Goal: Information Seeking & Learning: Learn about a topic

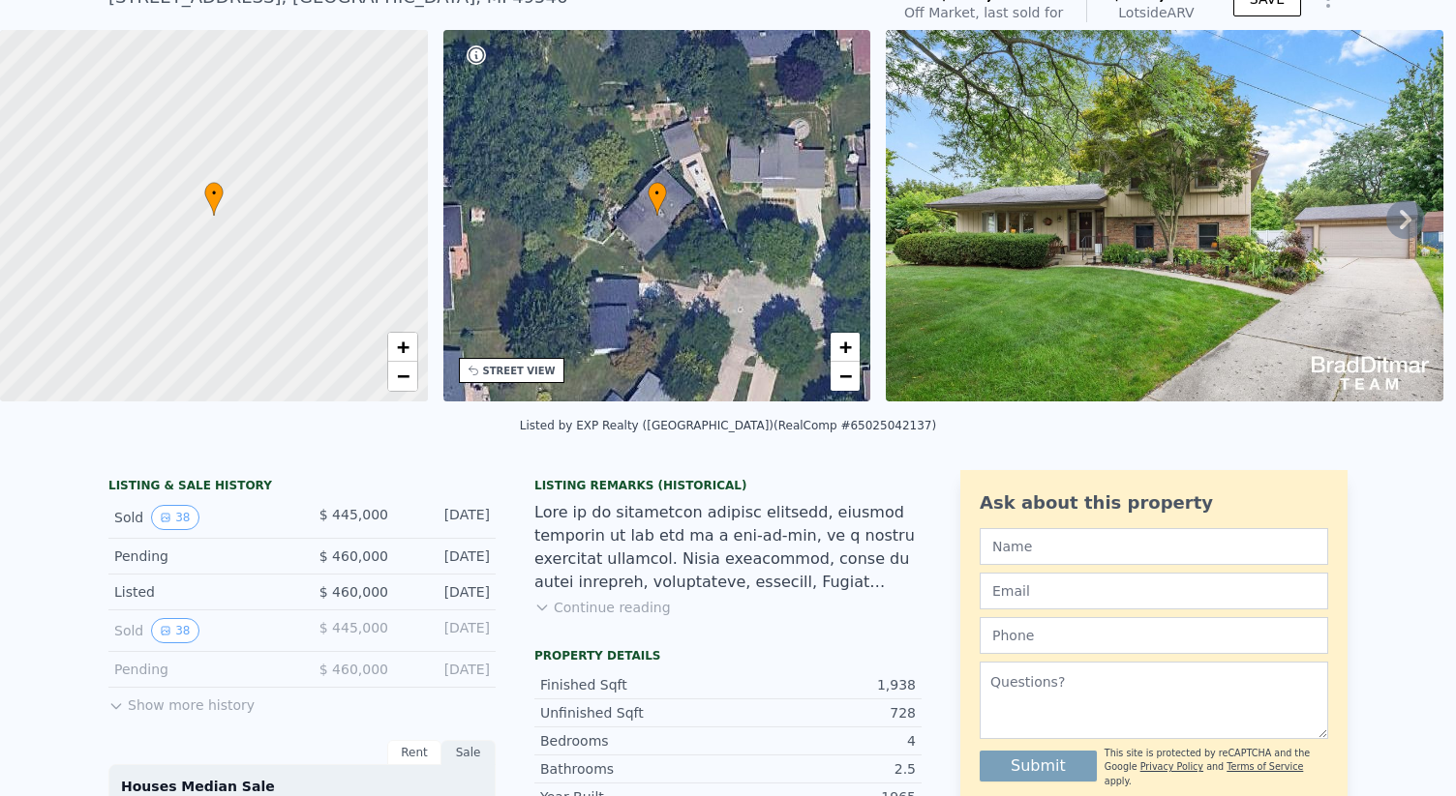
scroll to position [218, 0]
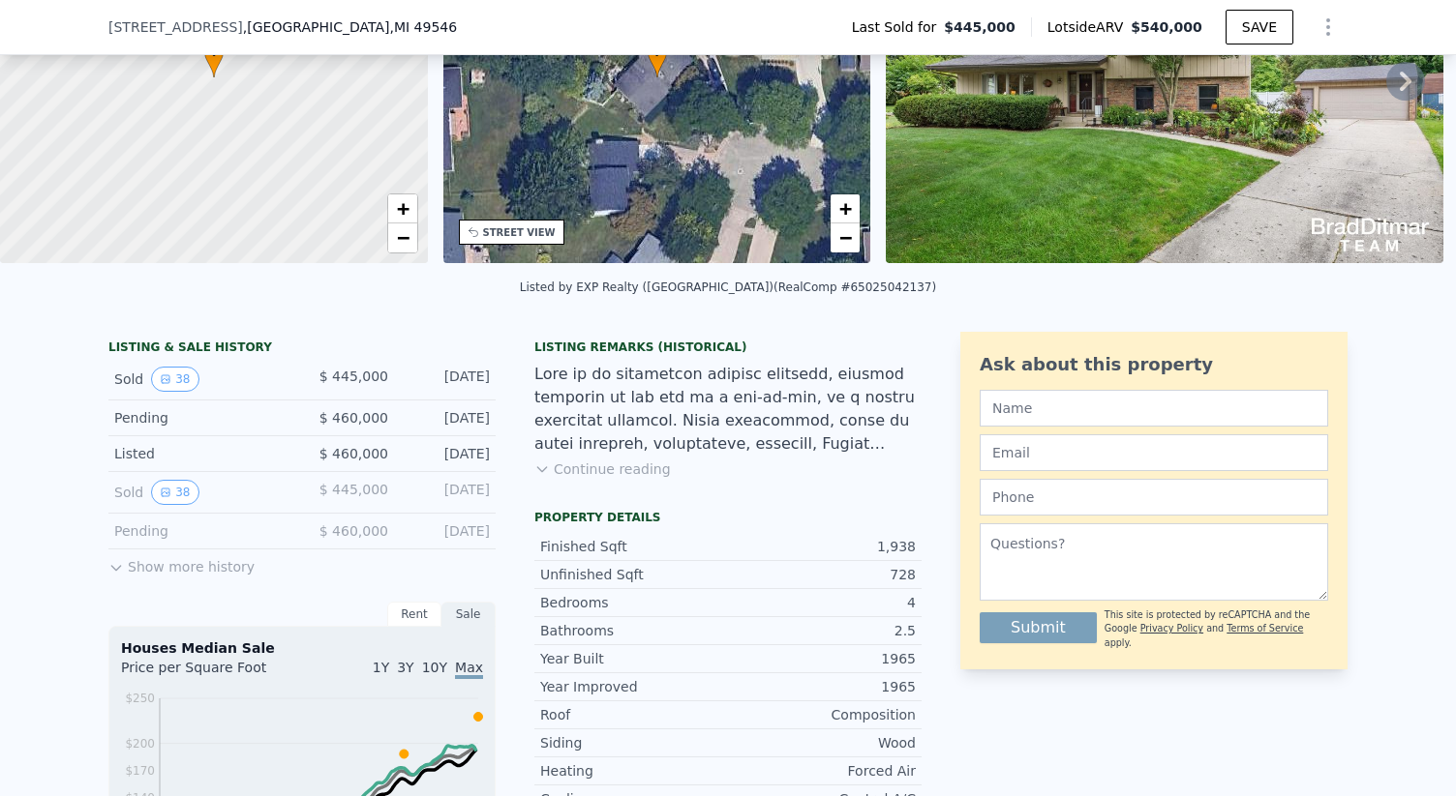
click at [137, 568] on button "Show more history" at bounding box center [181, 563] width 146 height 27
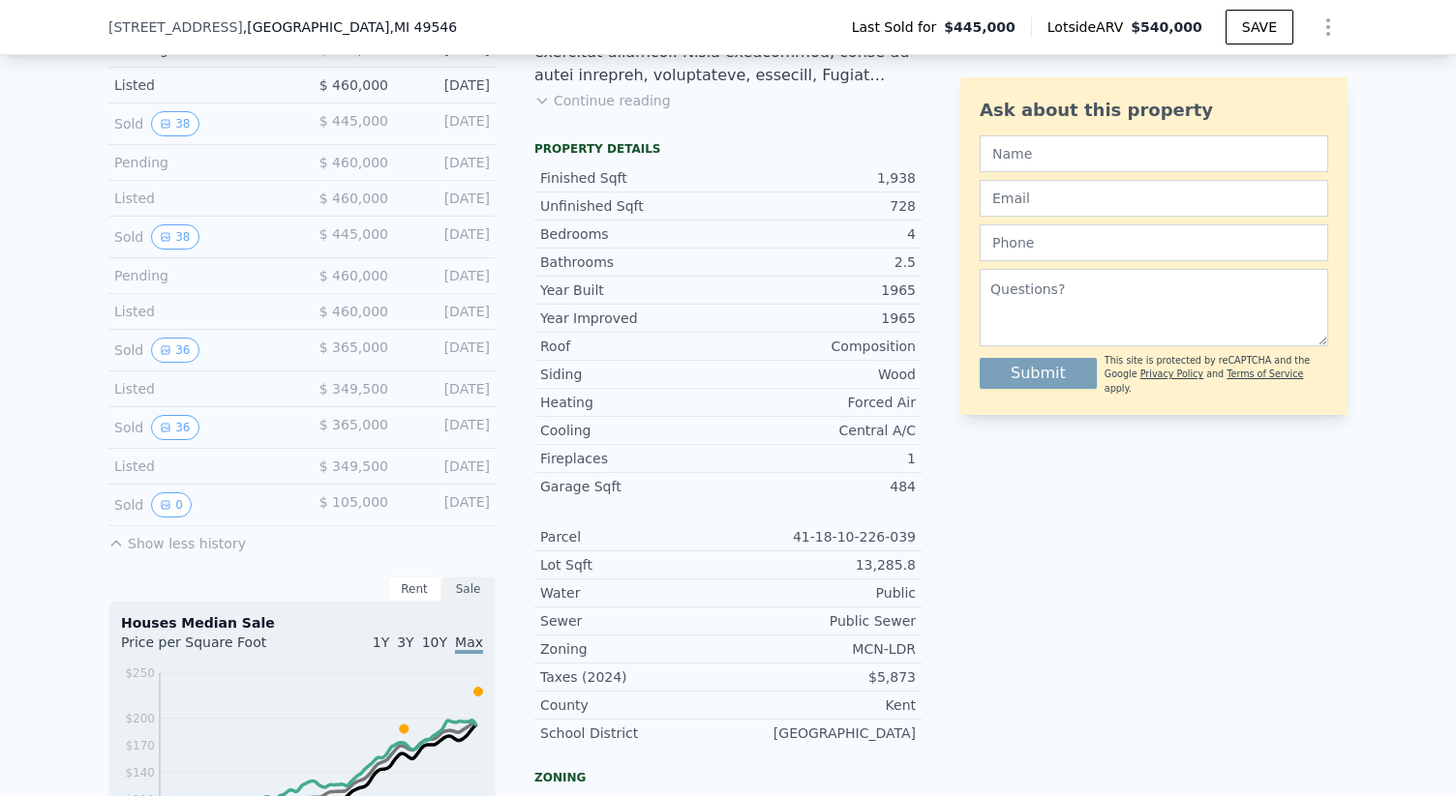
scroll to position [616, 0]
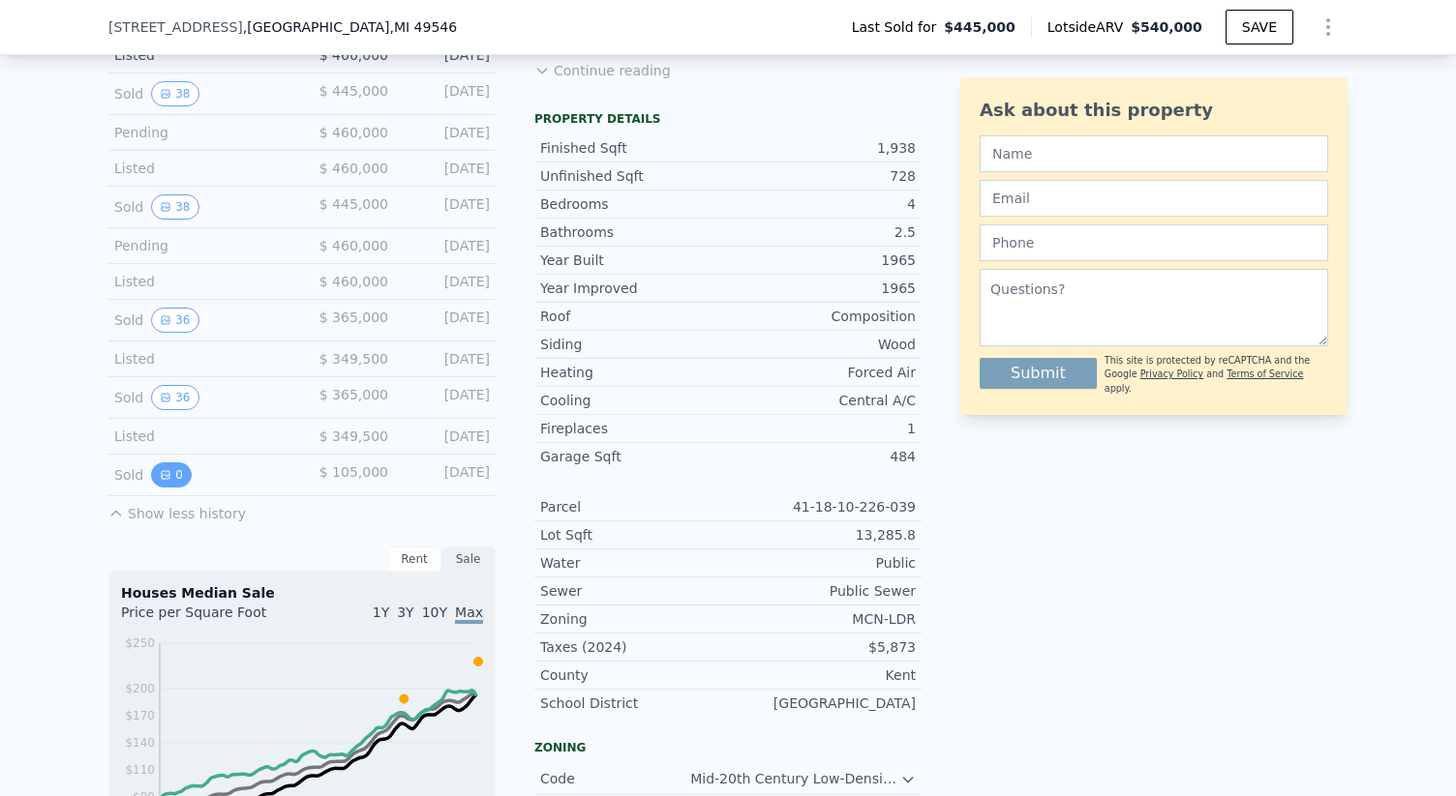
click at [171, 472] on button "0" at bounding box center [171, 475] width 41 height 25
click at [175, 396] on button "36" at bounding box center [174, 397] width 47 height 25
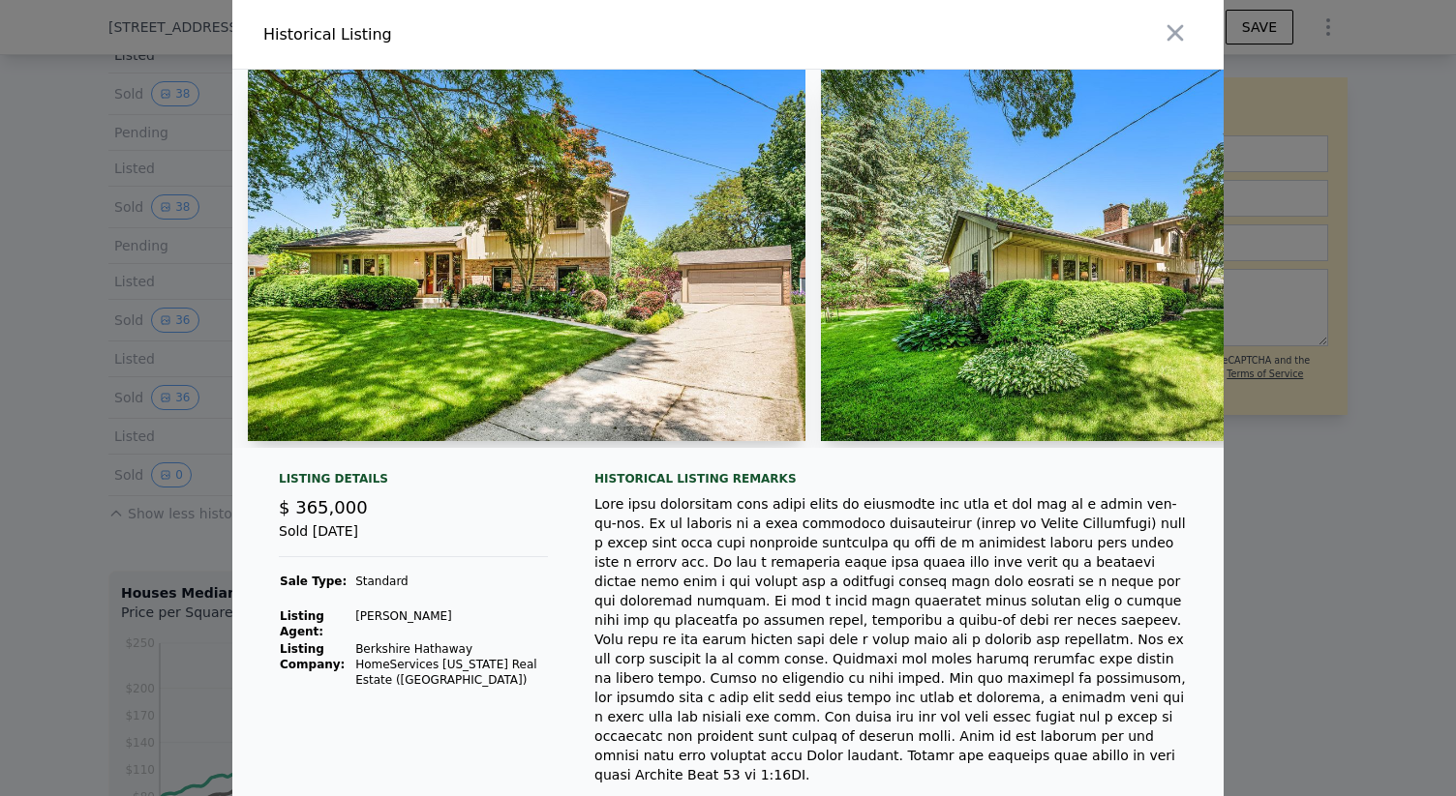
click at [694, 284] on img at bounding box center [526, 256] width 557 height 372
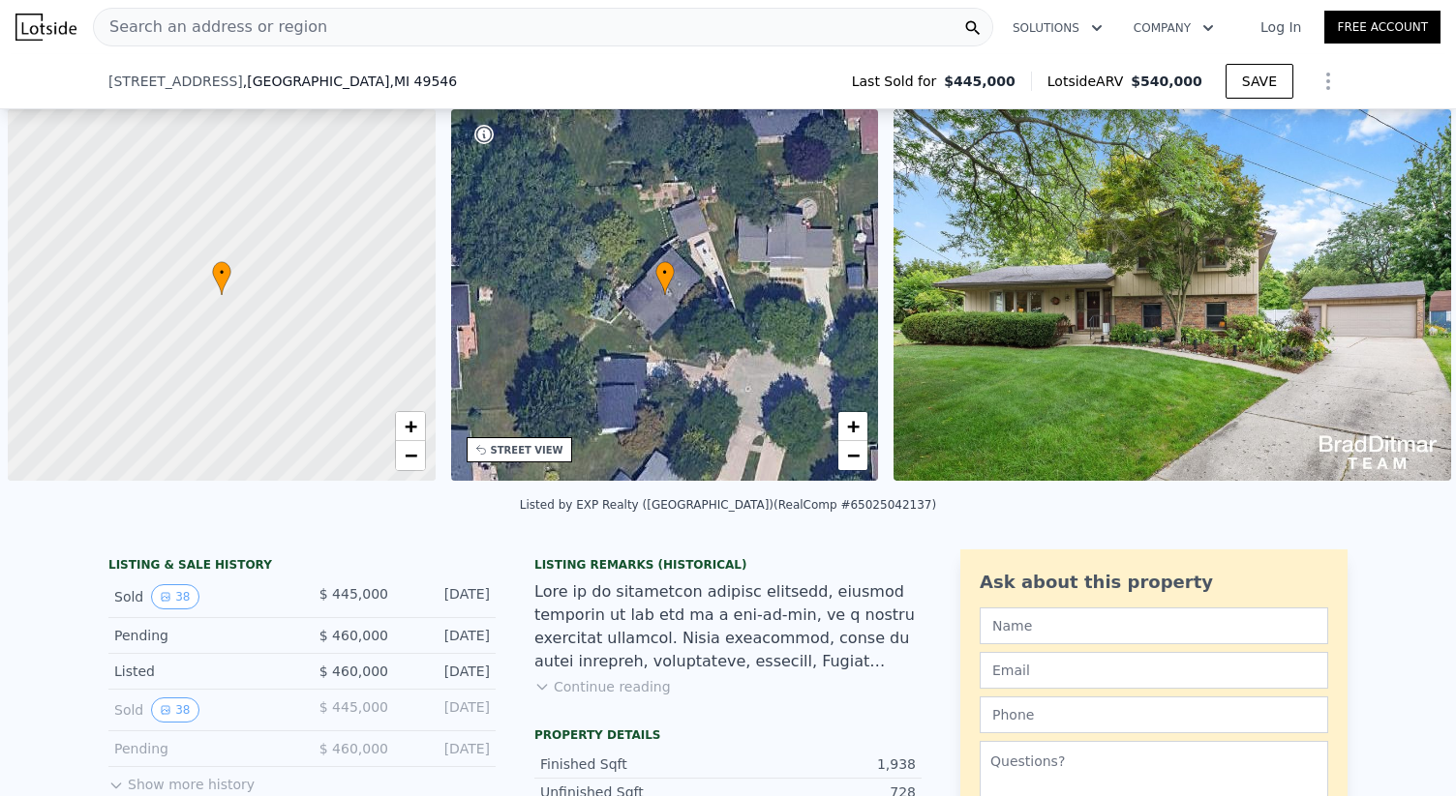
scroll to position [0, 8]
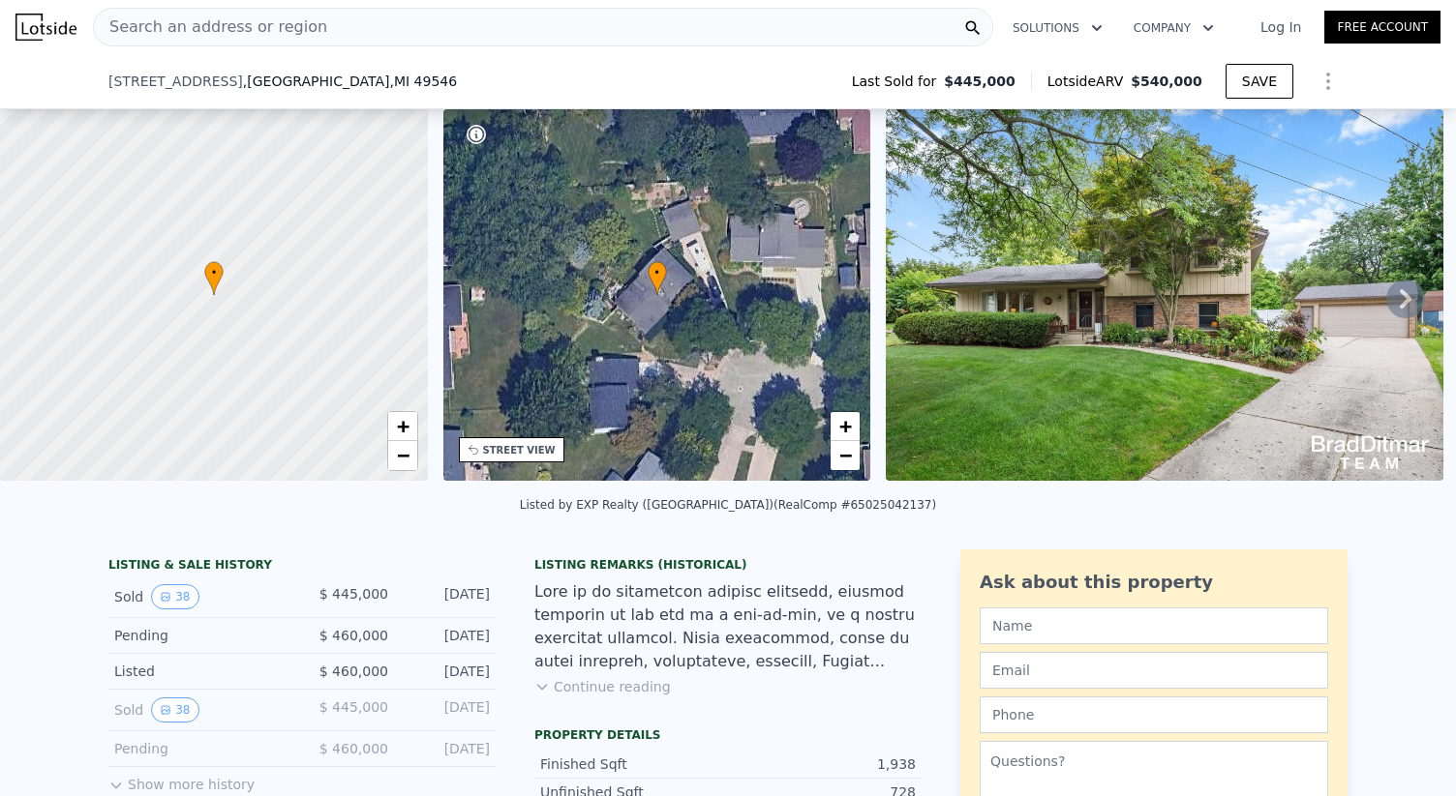
click at [1395, 292] on icon at bounding box center [1405, 299] width 39 height 39
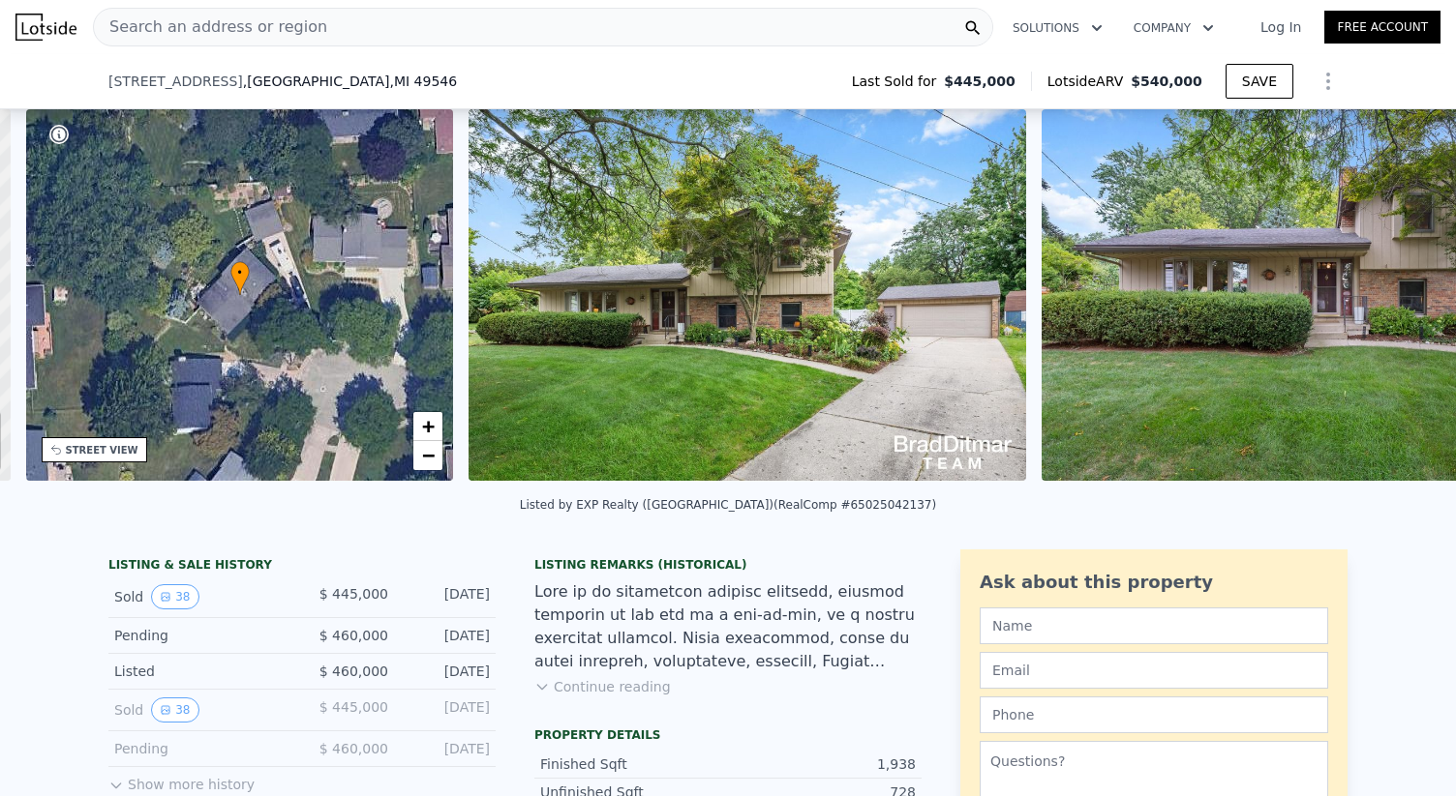
scroll to position [0, 450]
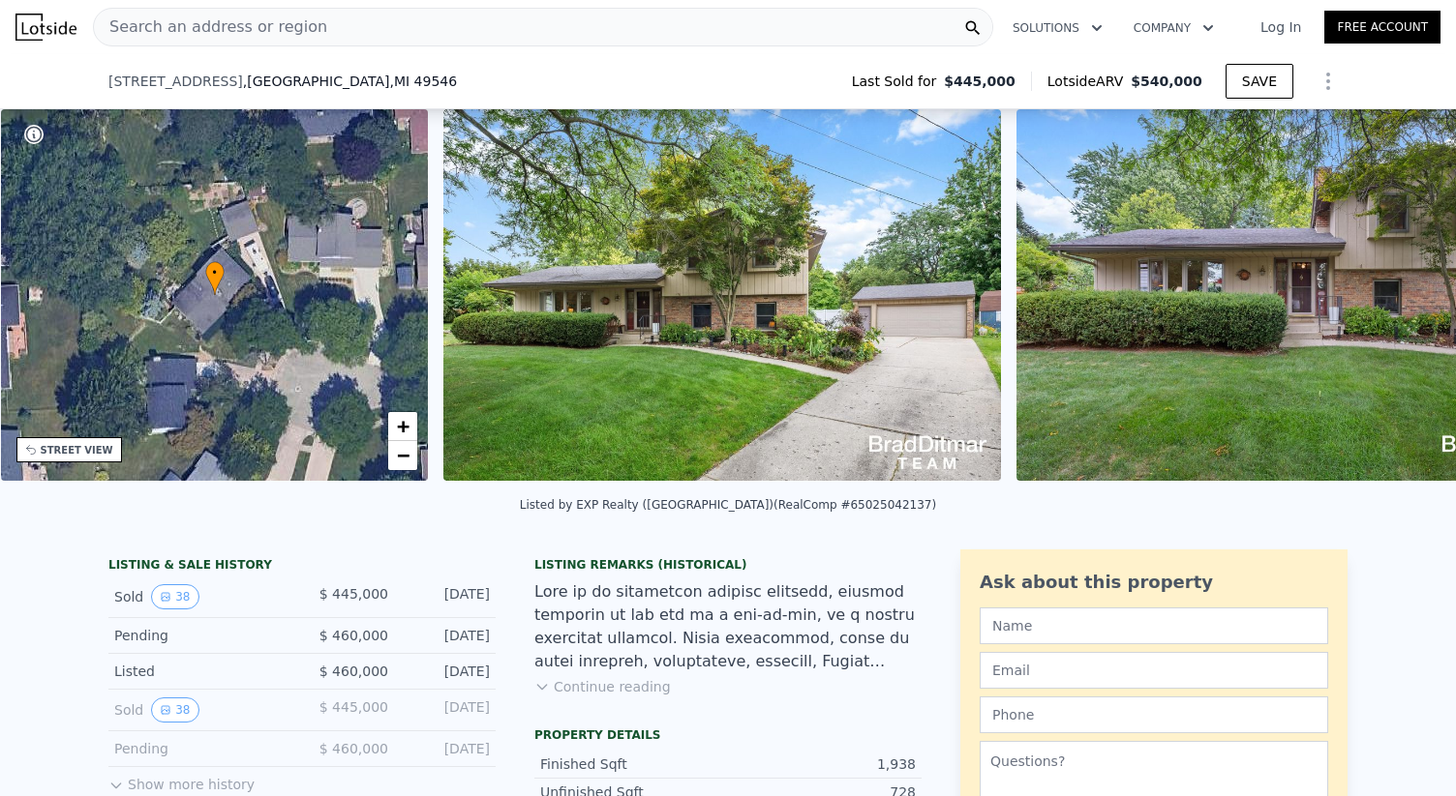
click at [1395, 292] on img at bounding box center [1294, 295] width 557 height 372
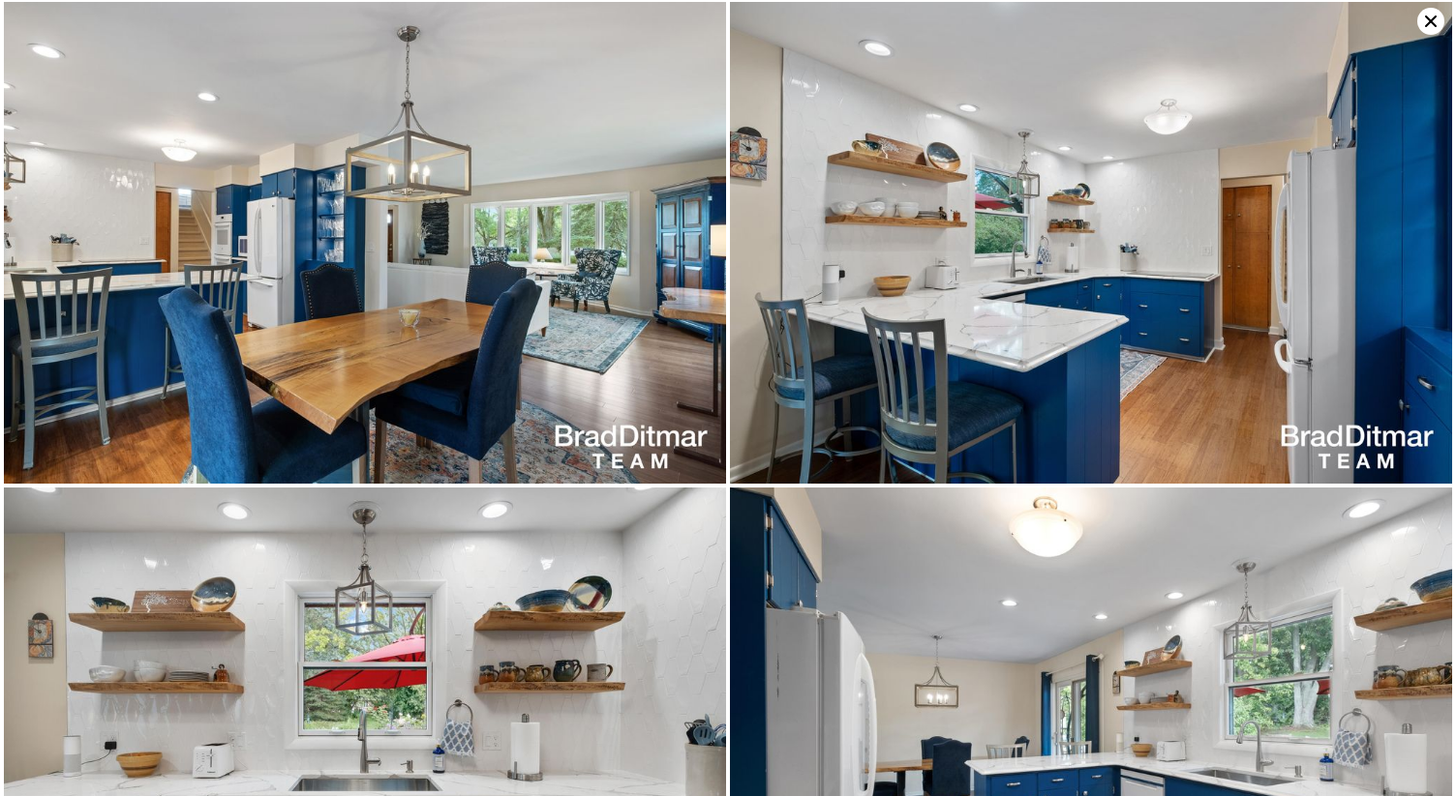
scroll to position [1941, 0]
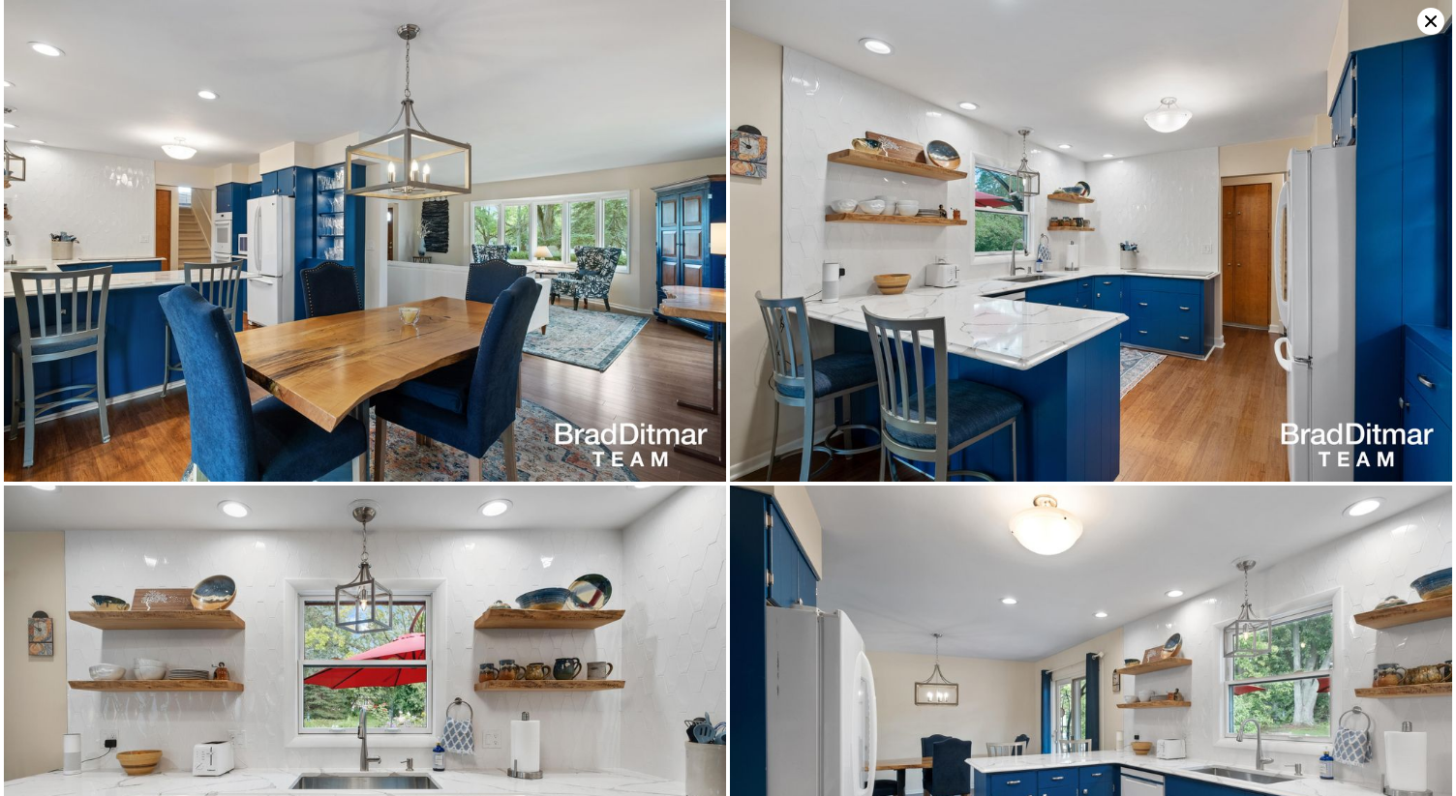
click at [612, 225] on img at bounding box center [365, 241] width 722 height 482
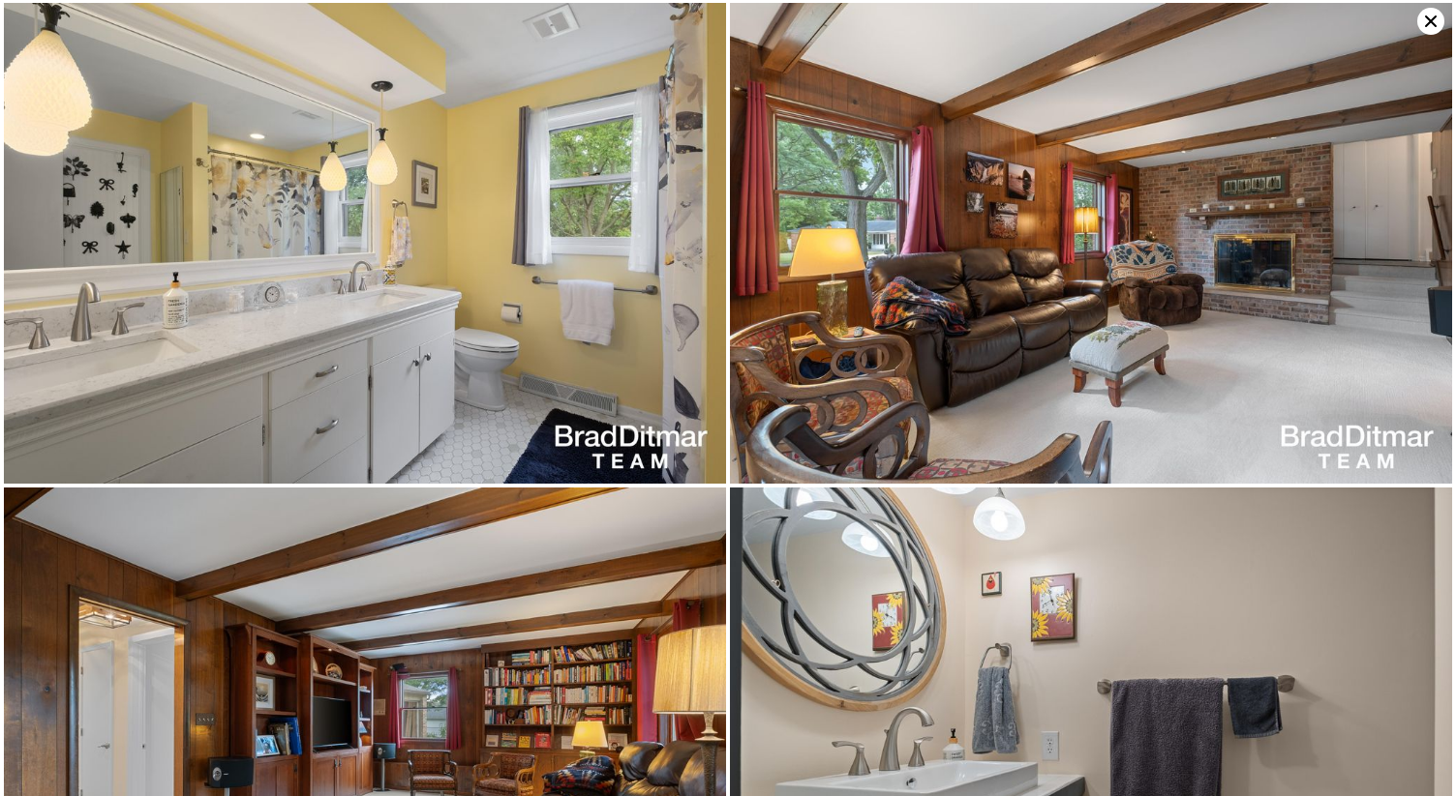
scroll to position [4853, 0]
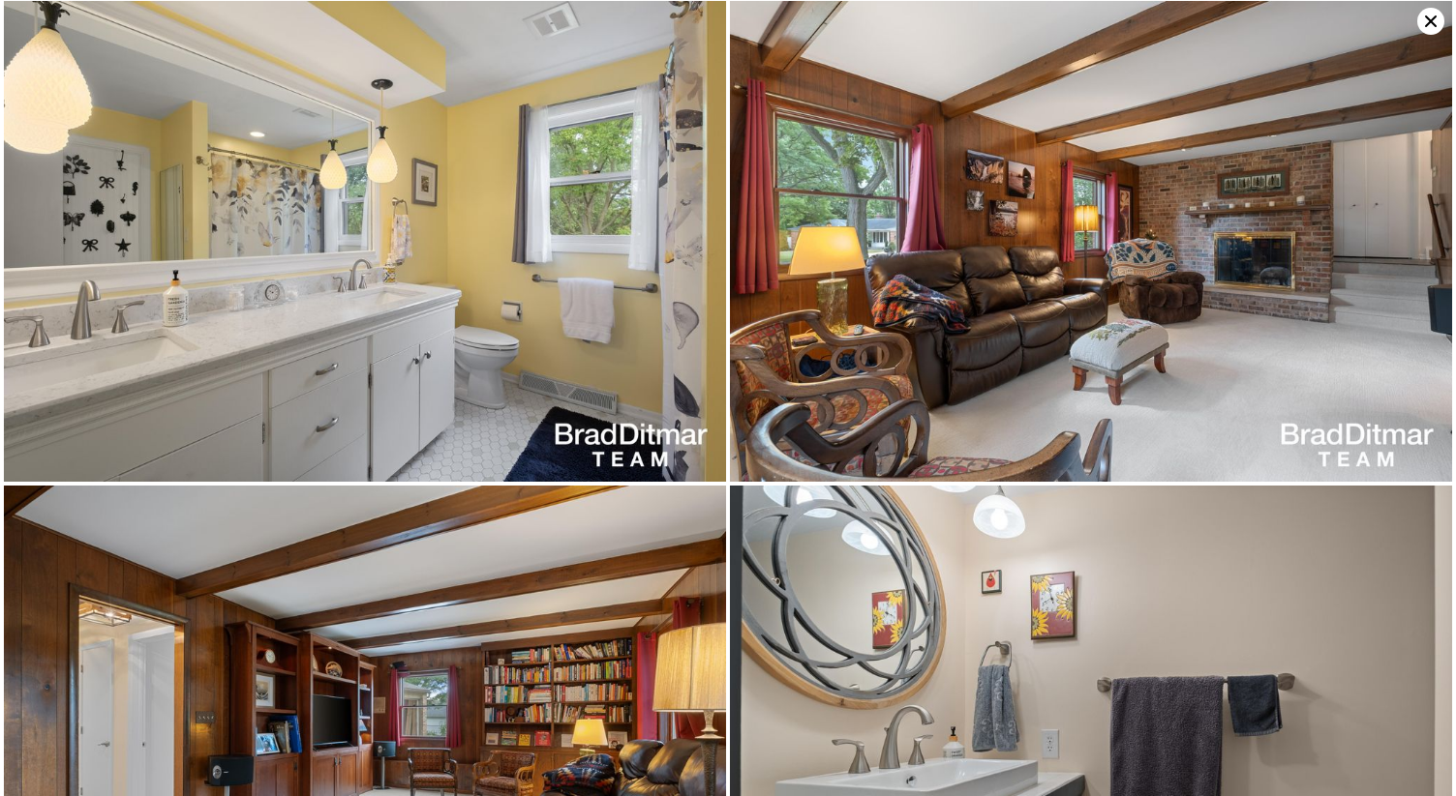
click at [813, 280] on img at bounding box center [1091, 242] width 722 height 482
click at [915, 298] on img at bounding box center [1091, 242] width 722 height 482
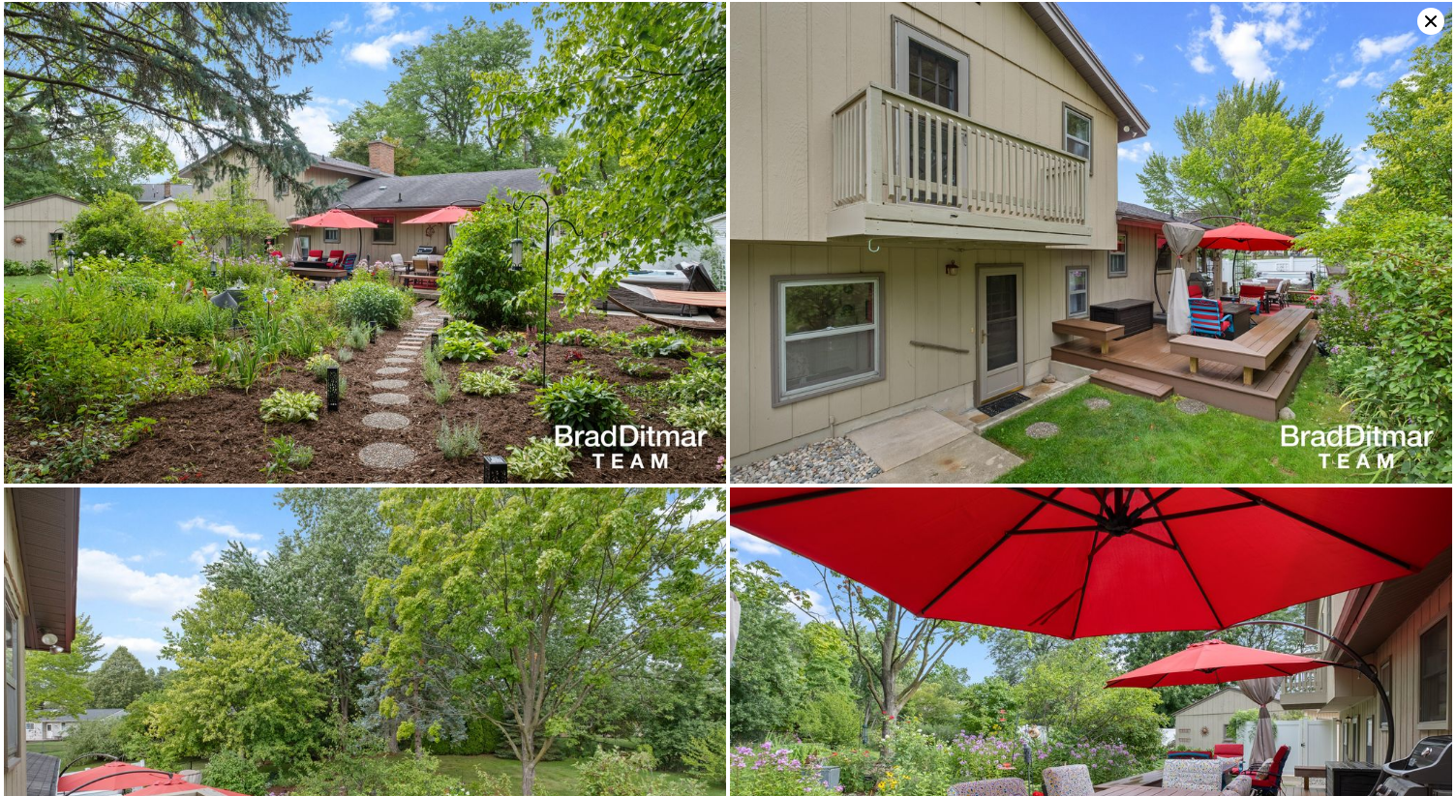
scroll to position [7281, 0]
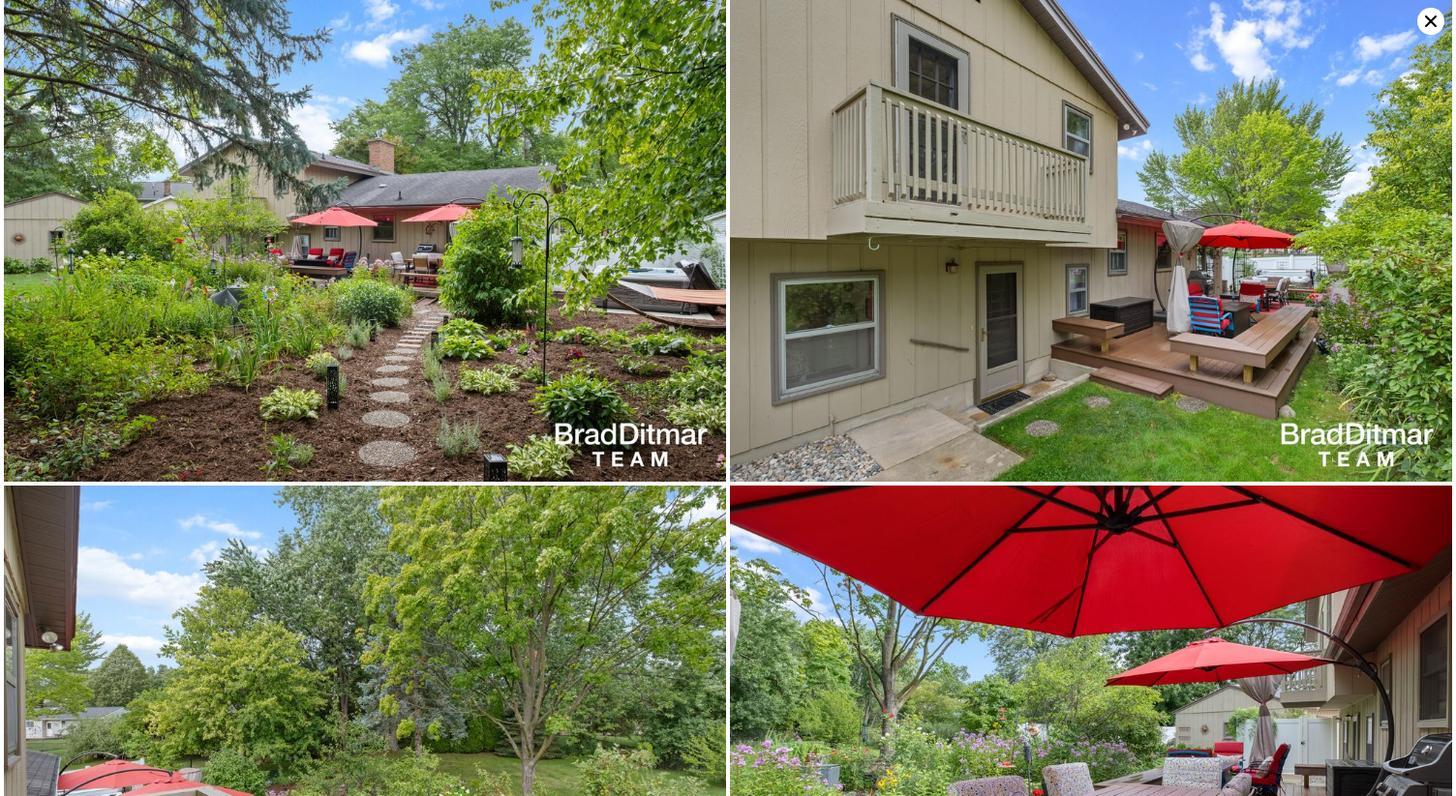
click at [918, 204] on img at bounding box center [1091, 241] width 722 height 482
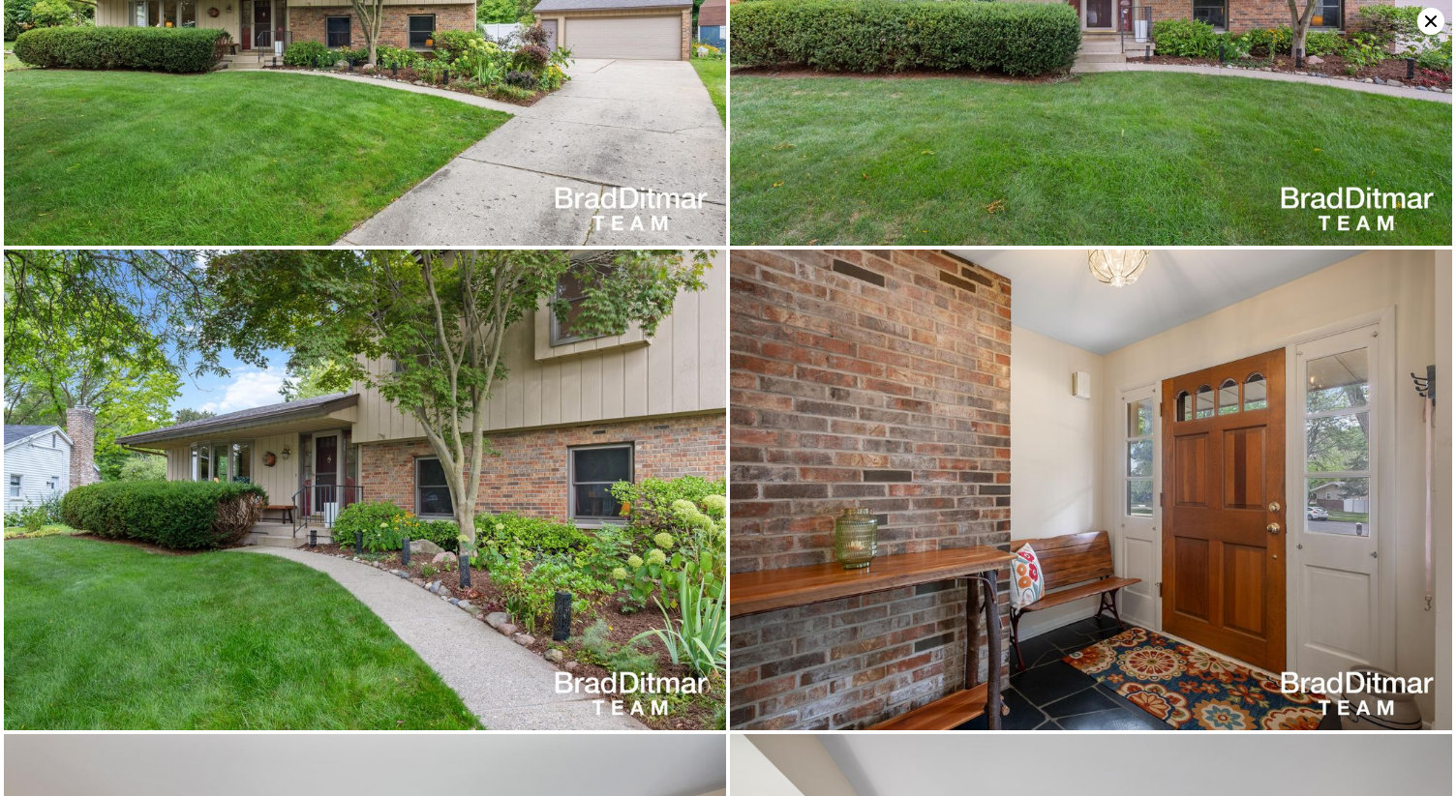
scroll to position [3, 0]
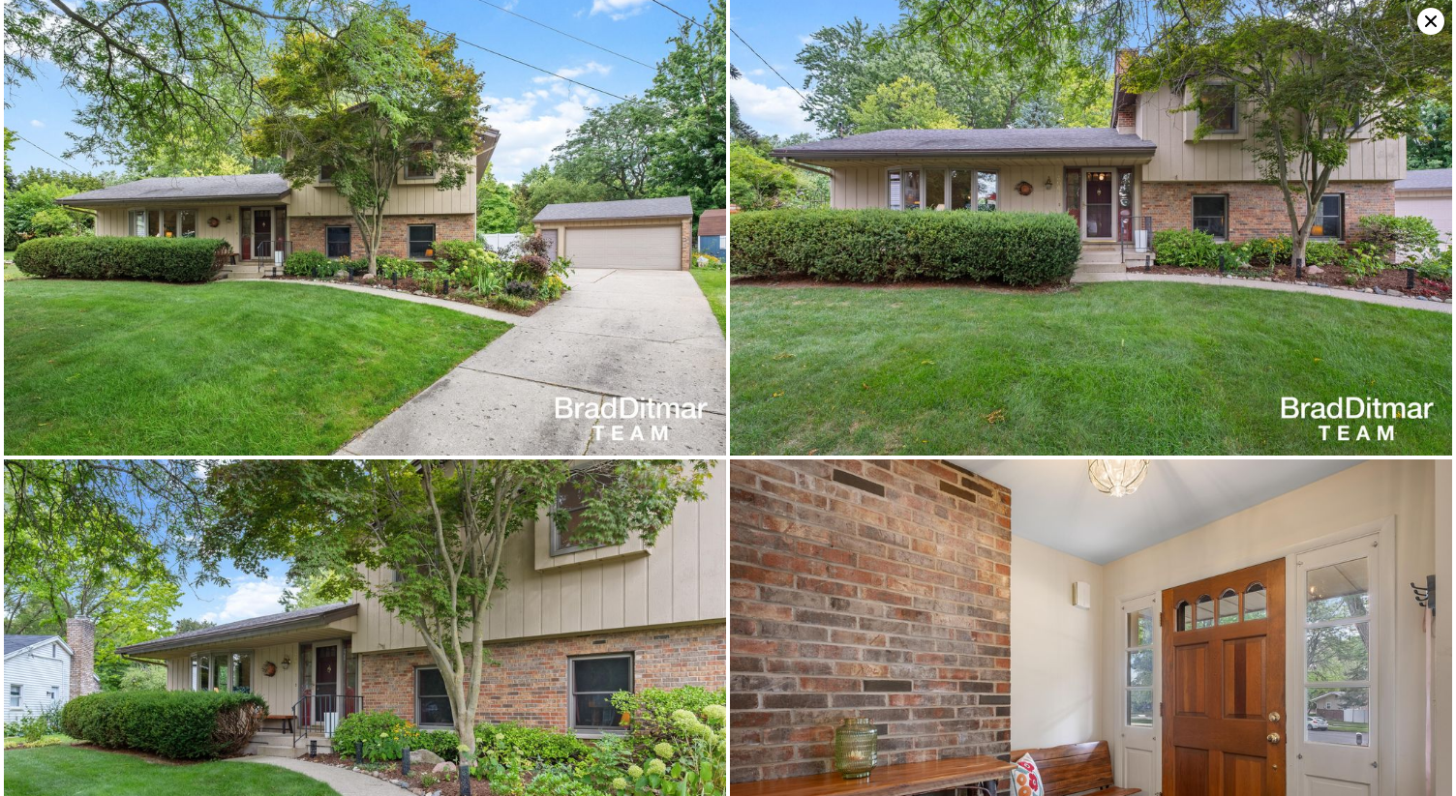
scroll to position [0, 0]
